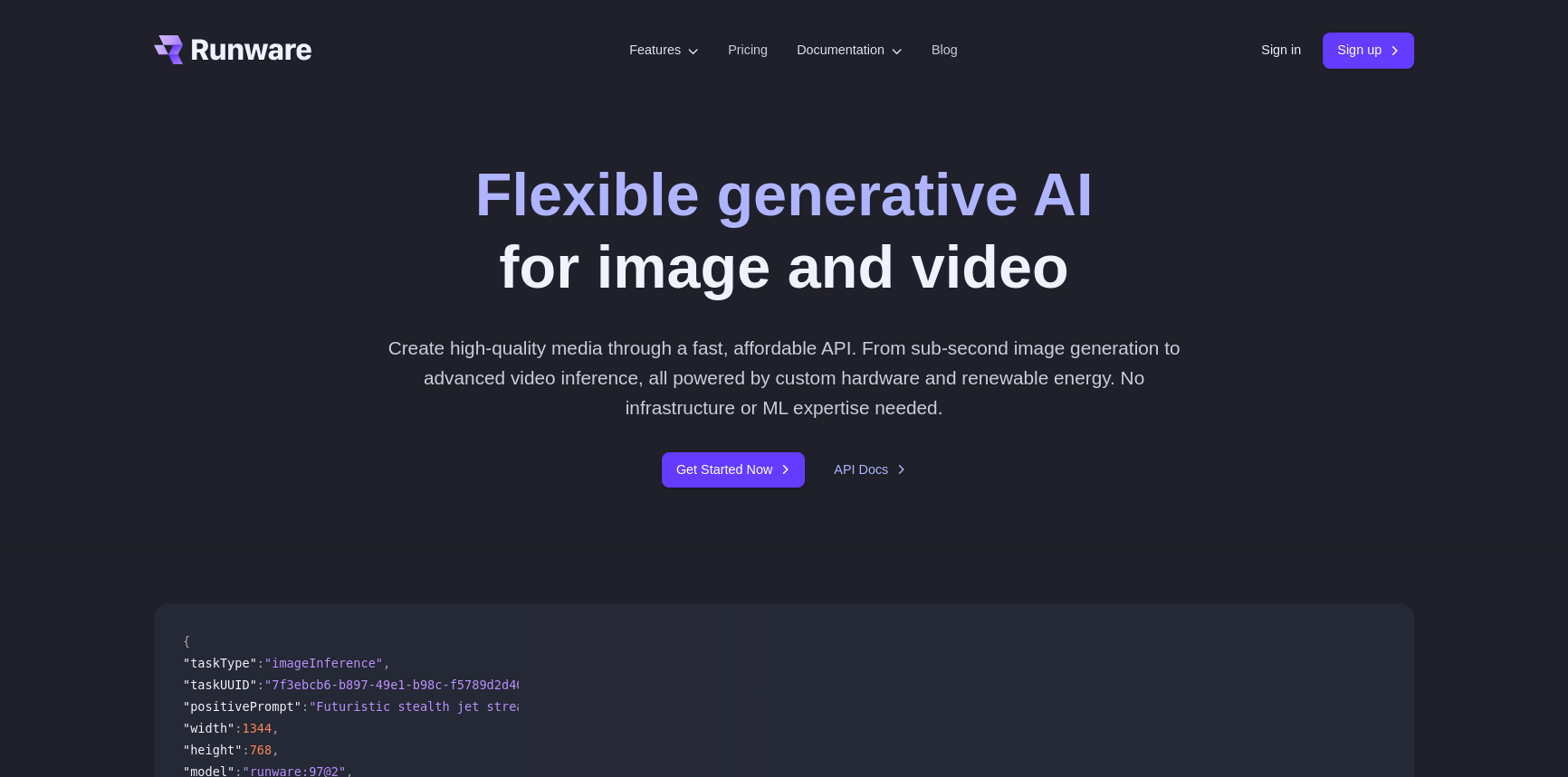
click at [1236, 51] on header "Features Tasks Image generation Video generation Sonic Inference Engine™ Models…" at bounding box center [784, 50] width 1303 height 101
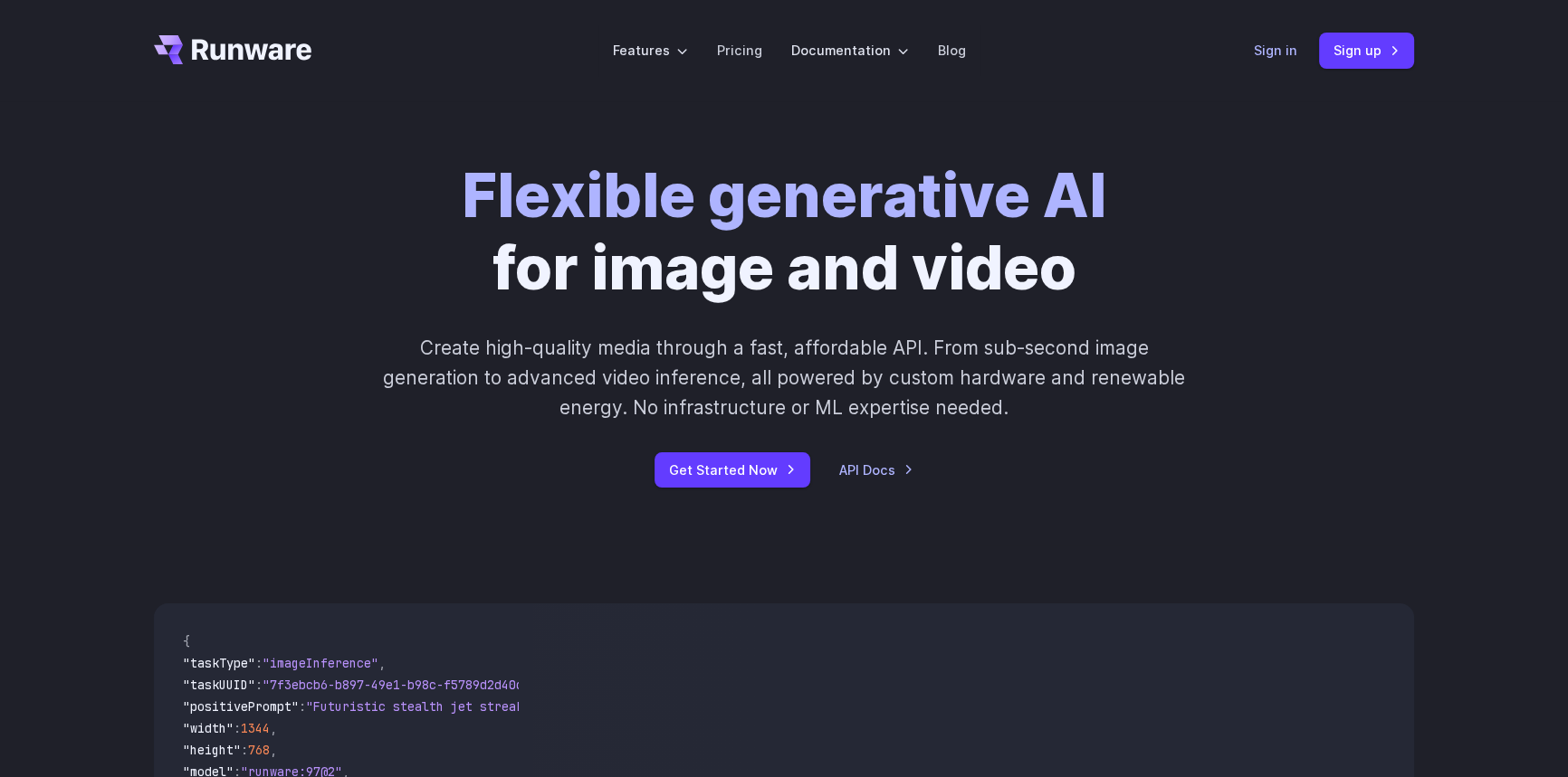
click at [1269, 48] on link "Sign in" at bounding box center [1276, 50] width 44 height 21
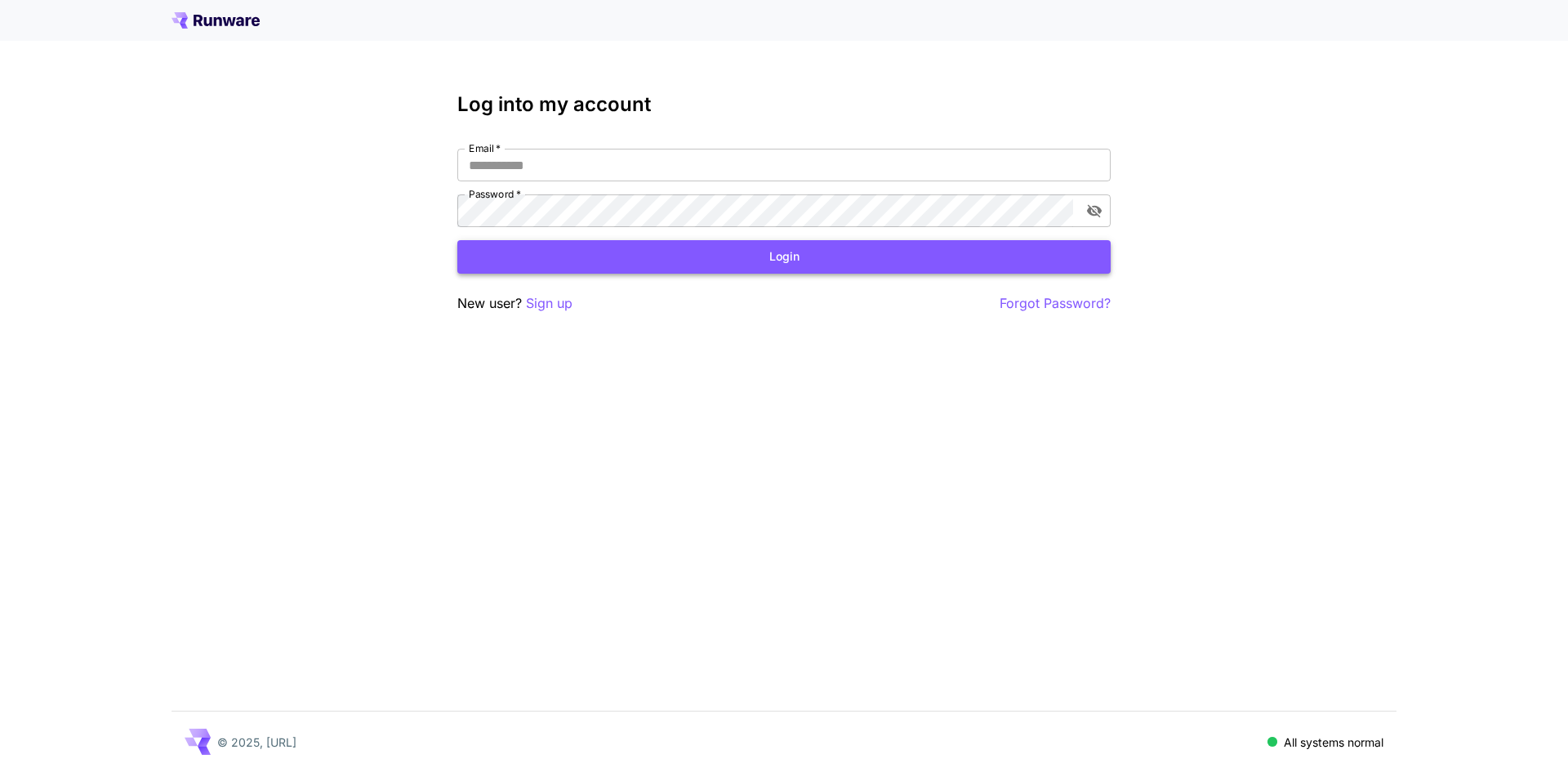
type input "**********"
click at [770, 265] on button "Login" at bounding box center [784, 256] width 653 height 34
